Goal: Transaction & Acquisition: Purchase product/service

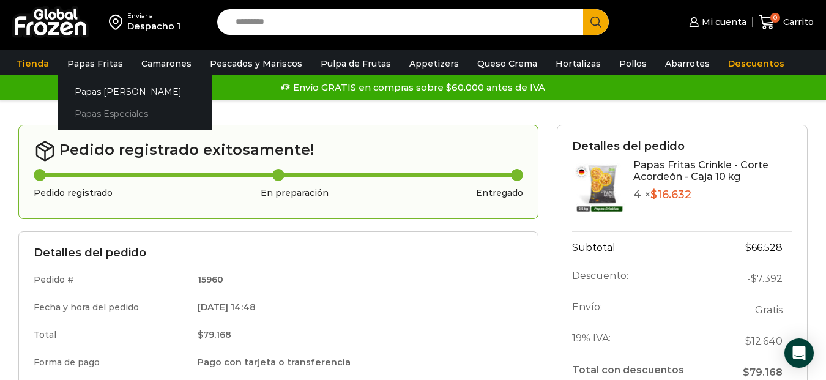
click at [106, 117] on link "Papas Especiales" at bounding box center [135, 114] width 154 height 23
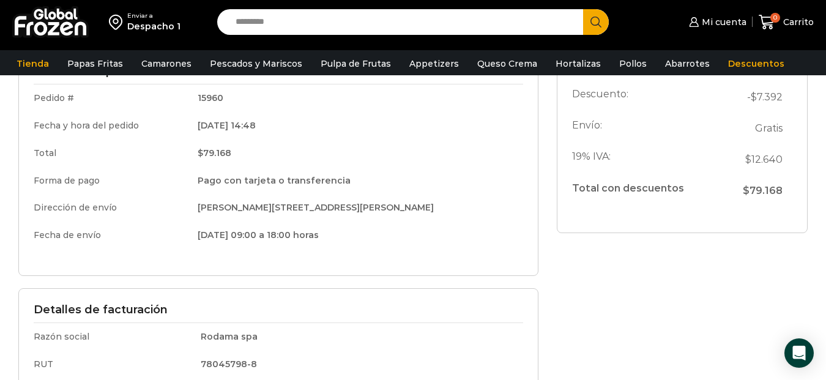
scroll to position [245, 0]
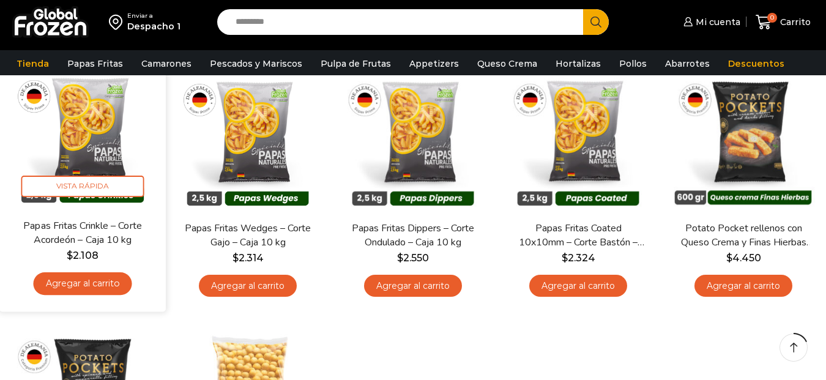
click at [97, 284] on link "Agregar al carrito" at bounding box center [82, 283] width 99 height 23
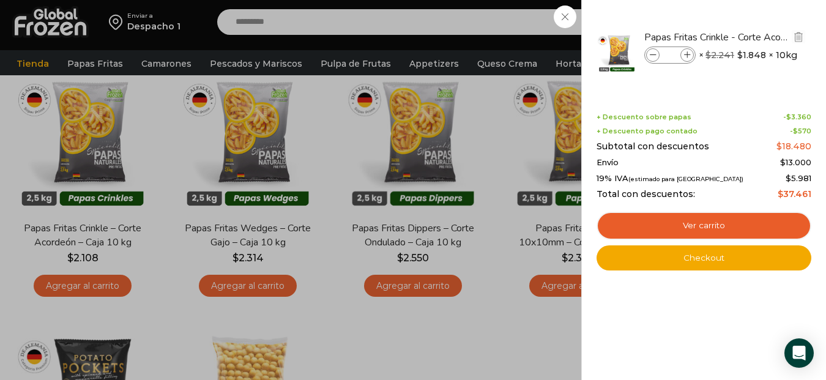
click at [686, 54] on icon at bounding box center [687, 55] width 7 height 7
type input "*"
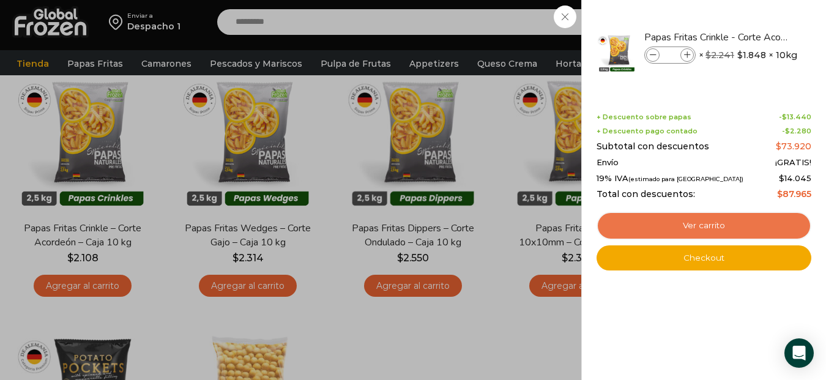
click at [718, 228] on link "Ver carrito" at bounding box center [704, 226] width 215 height 28
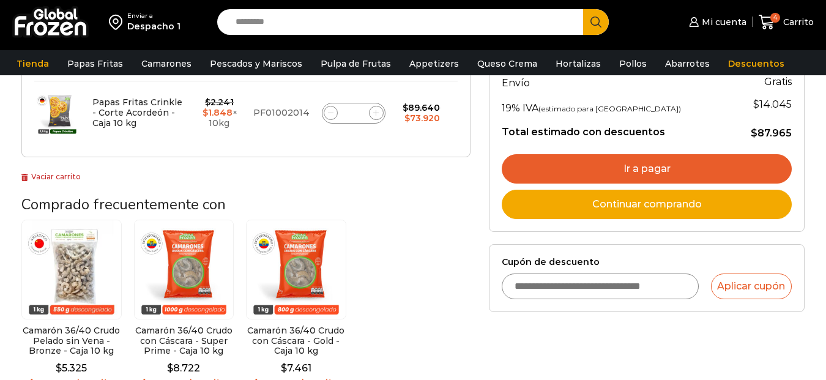
click at [657, 169] on link "Ir a pagar" at bounding box center [647, 168] width 290 height 29
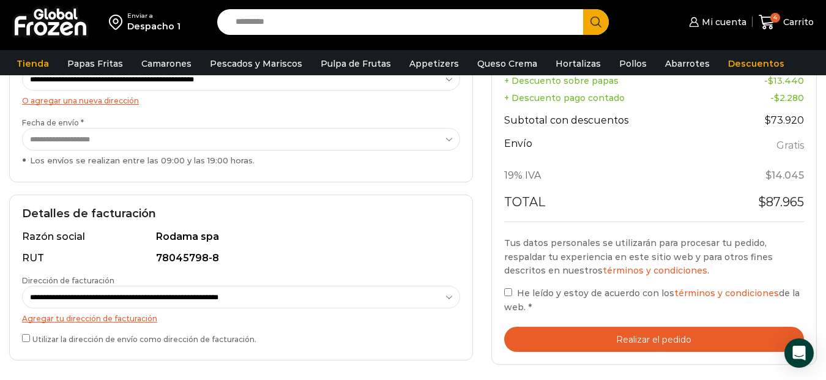
scroll to position [306, 0]
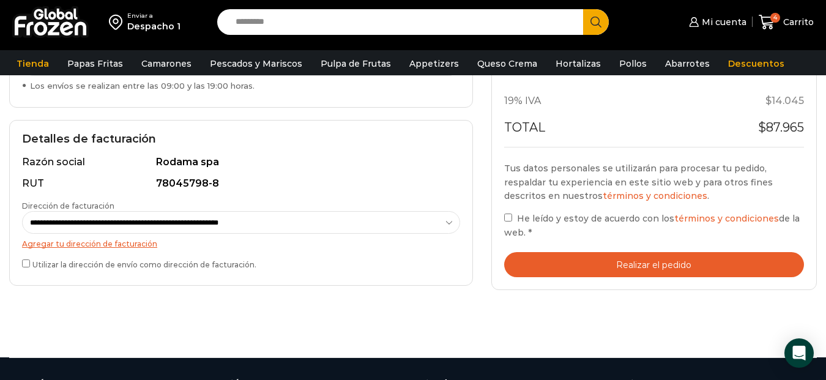
drag, startPoint x: 636, startPoint y: 261, endPoint x: 630, endPoint y: 270, distance: 10.2
click at [636, 264] on button "Realizar el pedido" at bounding box center [654, 264] width 300 height 25
